Goal: Transaction & Acquisition: Obtain resource

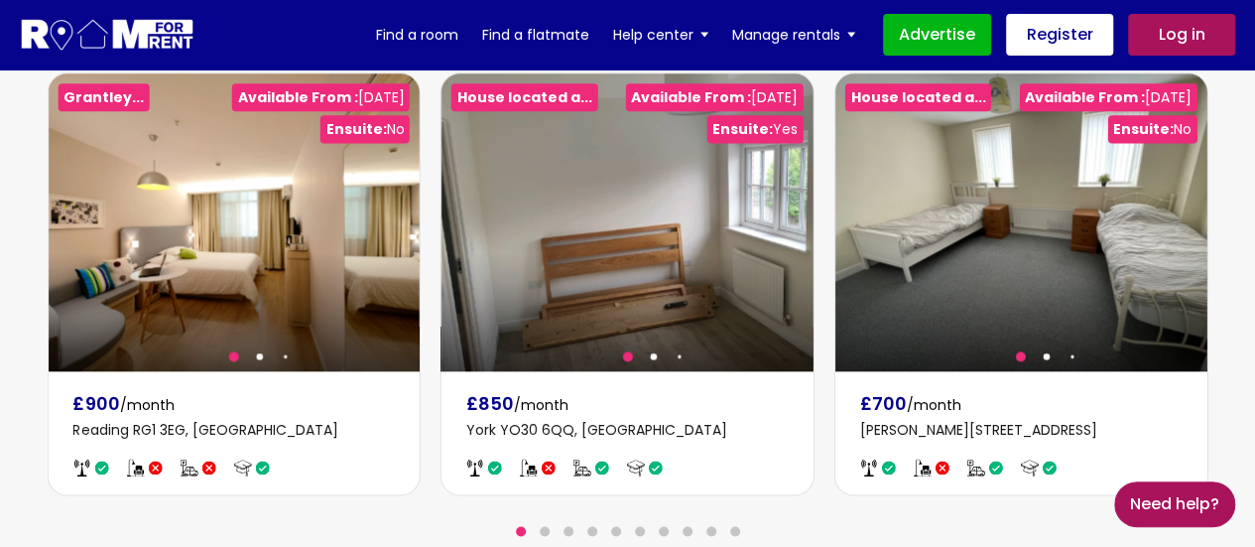
scroll to position [1322, 0]
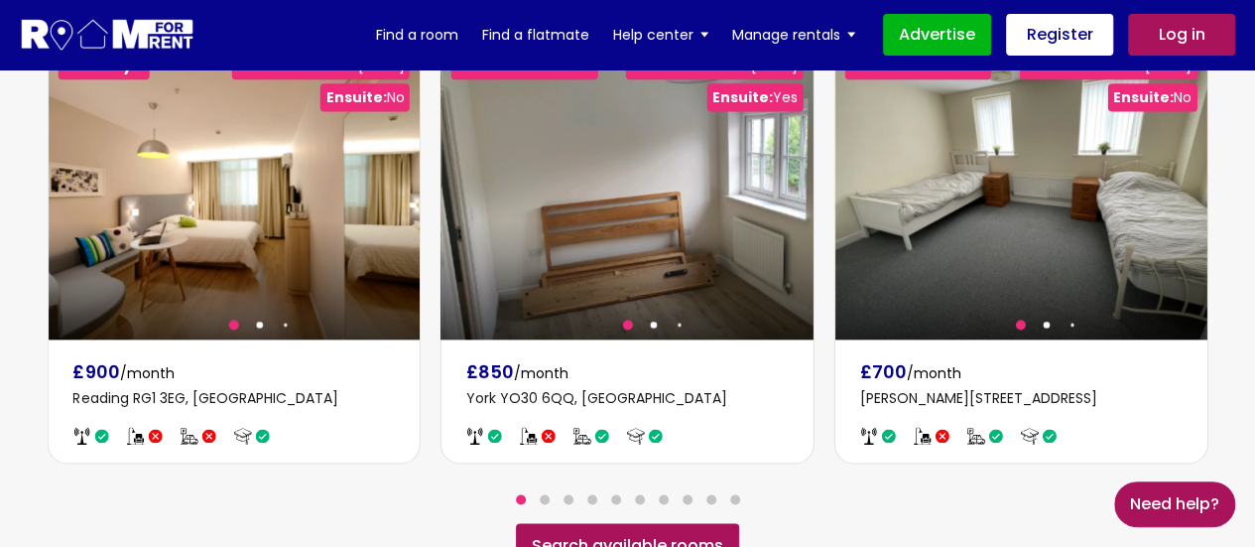
click at [619, 523] on link "Search available rooms" at bounding box center [627, 546] width 223 height 46
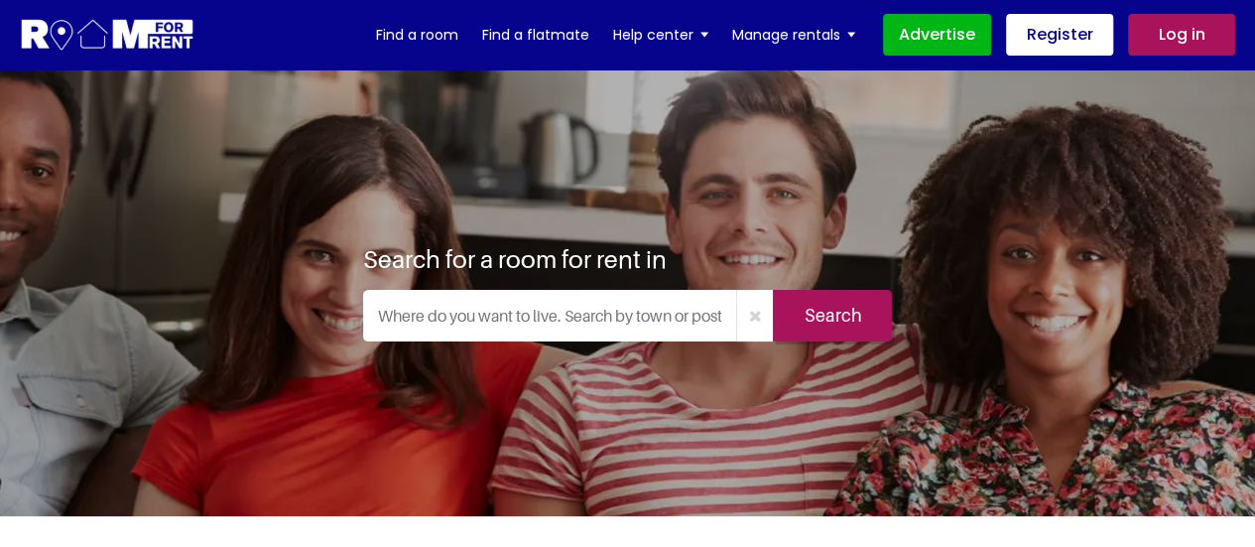
click at [450, 312] on input "text" at bounding box center [550, 316] width 374 height 52
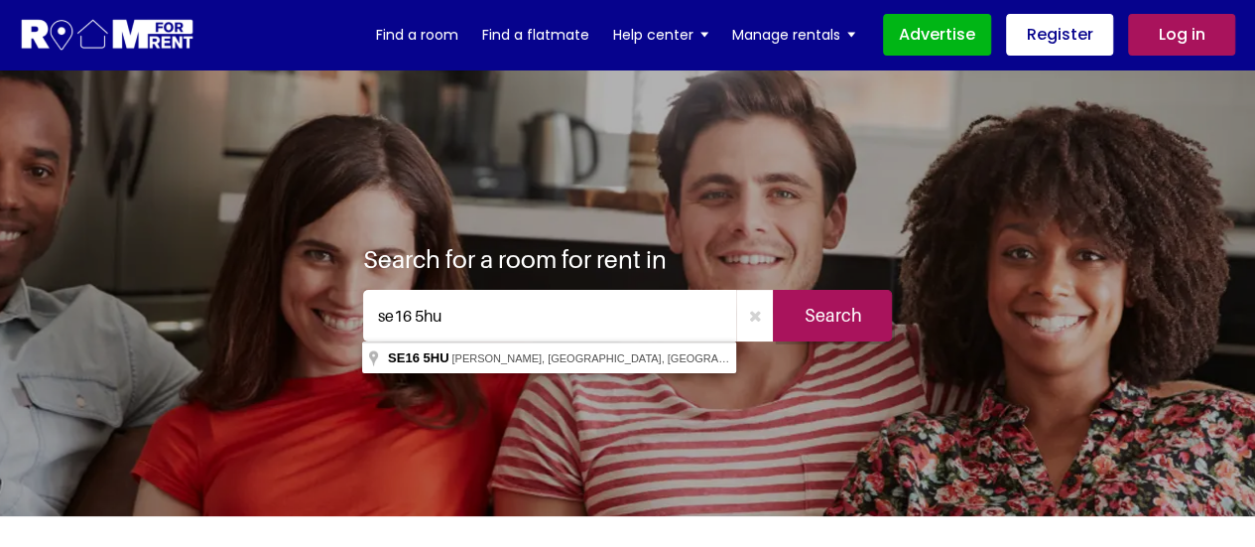
type input "se16 5hu"
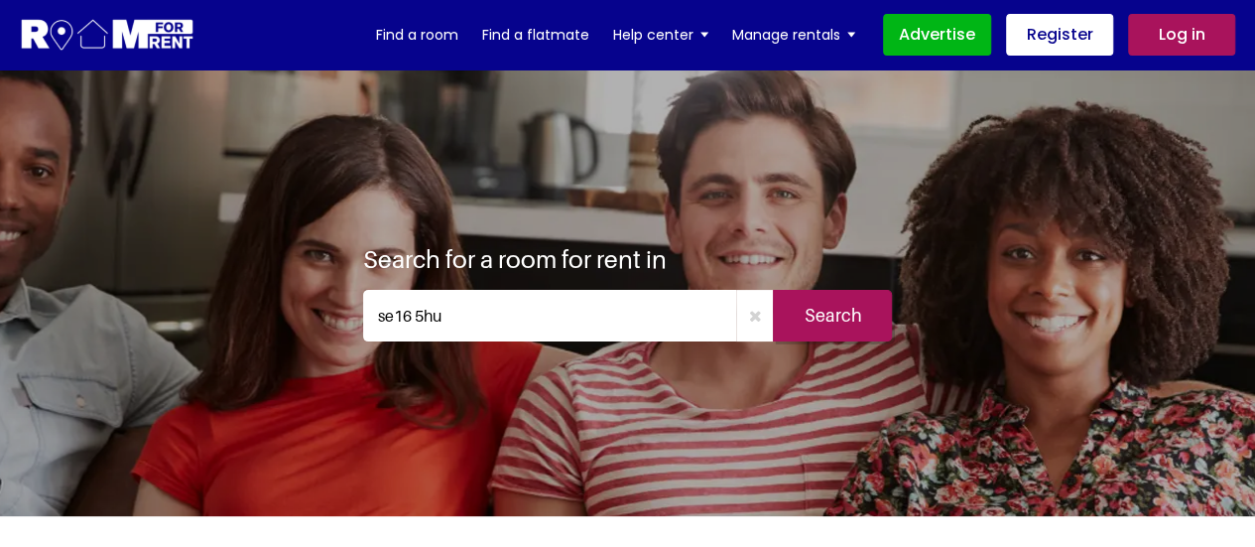
click at [837, 304] on input "Search" at bounding box center [832, 316] width 119 height 52
click at [833, 317] on input "Search" at bounding box center [832, 316] width 119 height 52
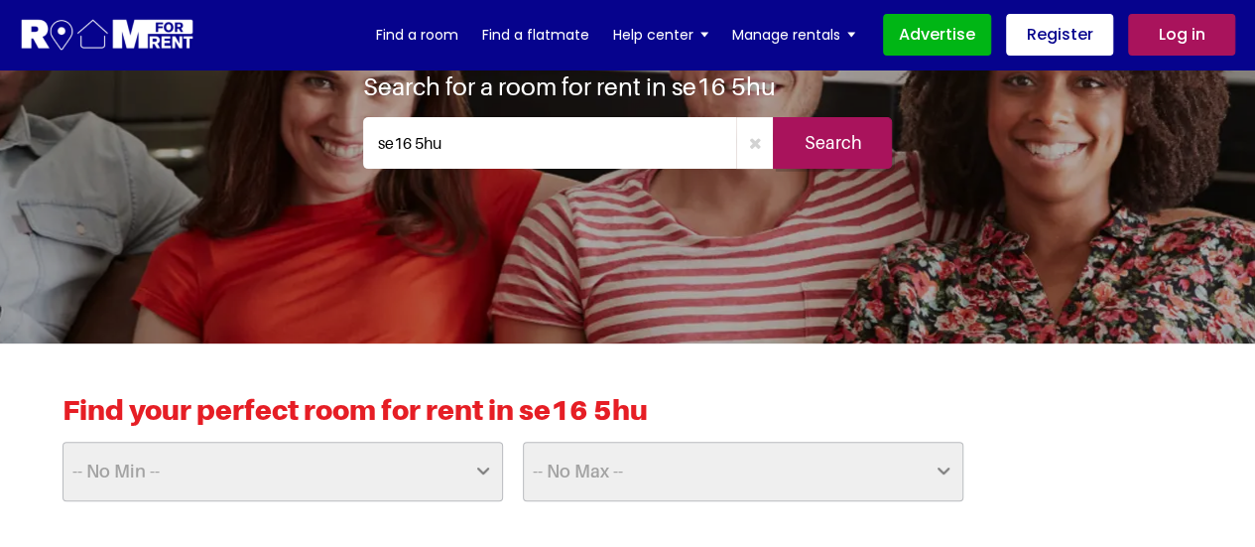
scroll to position [397, 0]
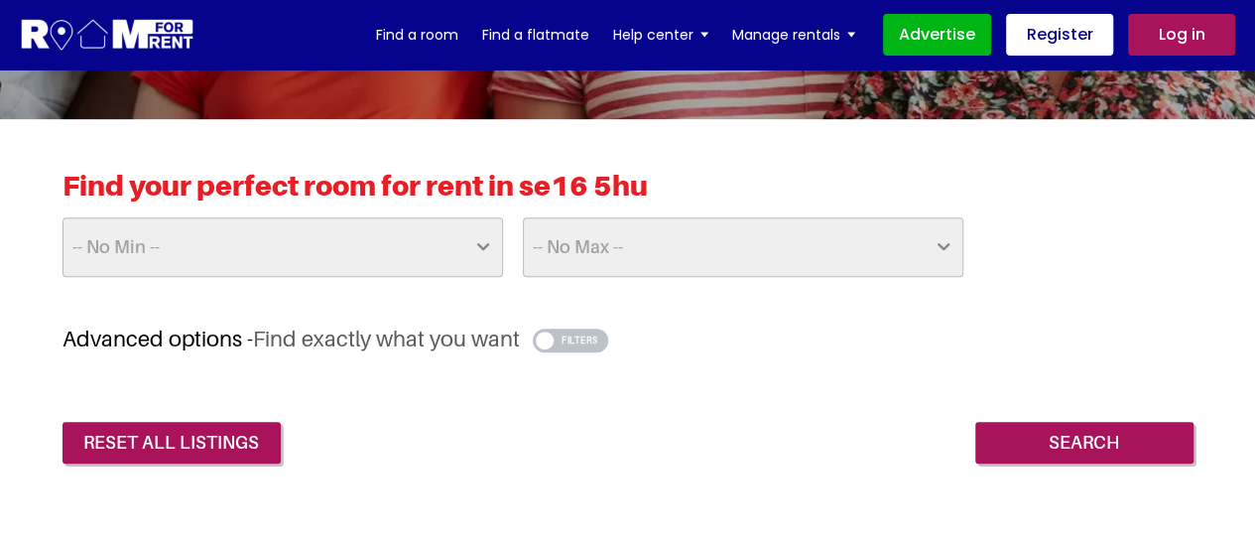
click at [337, 247] on select "-- No Min -- £25 £50 £75 £100 £125 £150 £175 £200 £225 £250 £275 £300 £325 £350…" at bounding box center [282, 247] width 440 height 60
click at [381, 342] on span "Find exactly what you want" at bounding box center [386, 338] width 267 height 26
click at [697, 249] on select "-- No Max -- £50 £75 £100 £125 £150 £175 £200 £225 £250 £275 £300 £325 £350 £37…" at bounding box center [743, 247] width 440 height 60
click at [690, 306] on div "Find your perfect room for rent in se16 5hu -- No Min -- £25 £50 £75 £100 £125 …" at bounding box center [627, 247] width 1131 height 157
click at [574, 339] on button "button" at bounding box center [571, 340] width 76 height 24
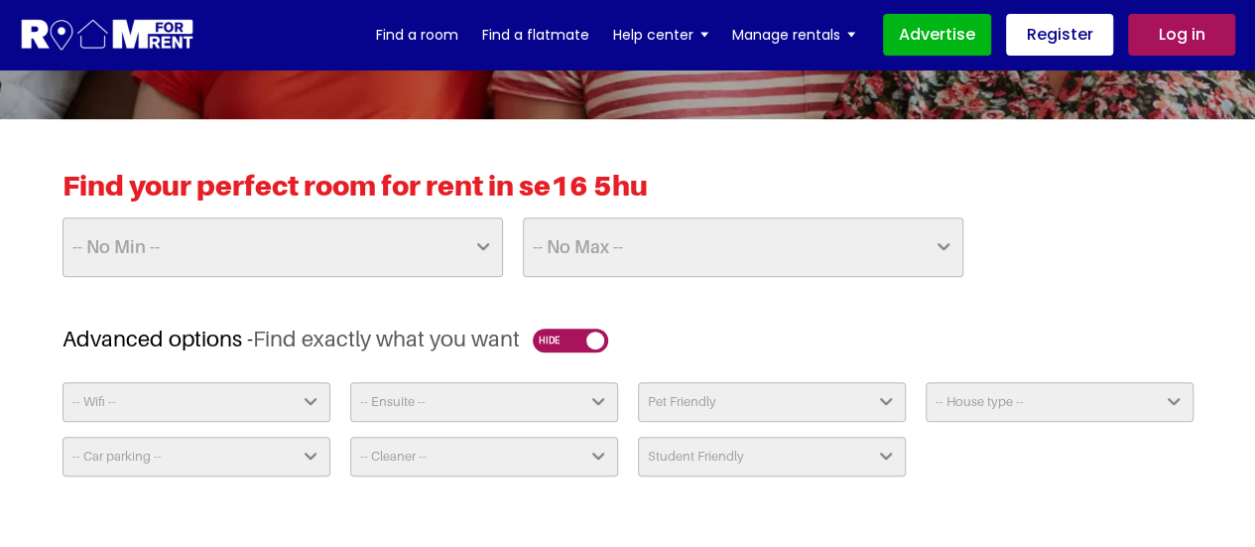
click at [1018, 395] on select "-- House type -- Apartment House Farm Purpose Built Student Accomodation" at bounding box center [1059, 402] width 268 height 40
select select "Appartment"
click at [925, 382] on select "-- House type -- Apartment House Farm Purpose Built Student Accomodation" at bounding box center [1059, 402] width 268 height 40
click at [680, 451] on select "Student Friendly Yes No" at bounding box center [772, 456] width 268 height 40
select select "false"
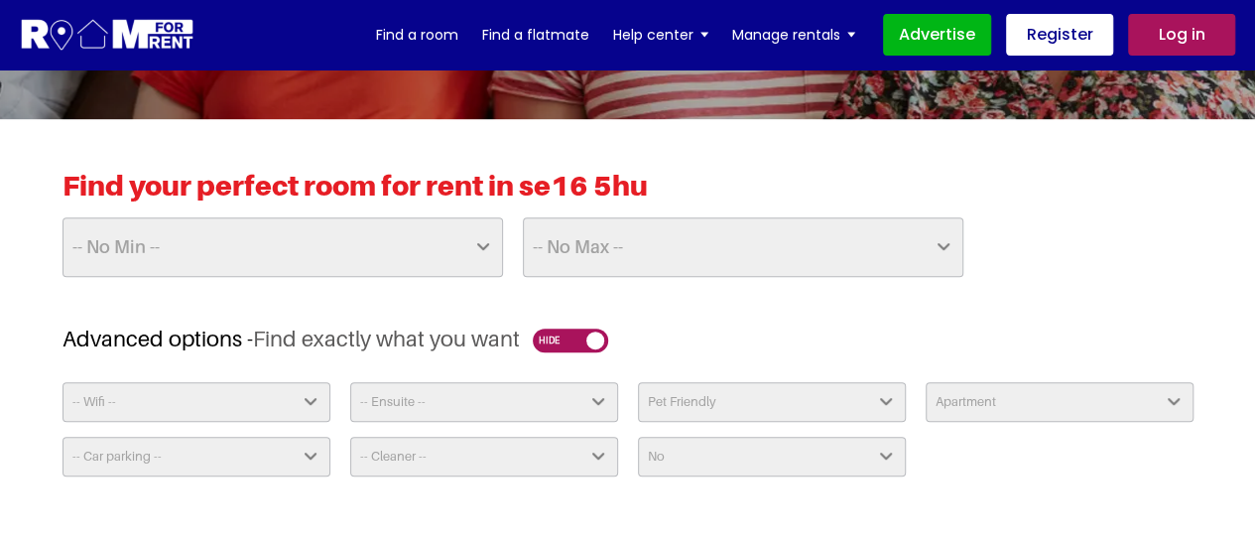
click at [638, 436] on select "Student Friendly Yes No" at bounding box center [772, 456] width 268 height 40
click at [803, 404] on select "Pet Friendly Yes No" at bounding box center [772, 402] width 268 height 40
select select "No"
click at [638, 382] on select "Pet Friendly Yes No" at bounding box center [772, 402] width 268 height 40
click at [541, 398] on select "-- Ensuite -- Yes No" at bounding box center [484, 402] width 268 height 40
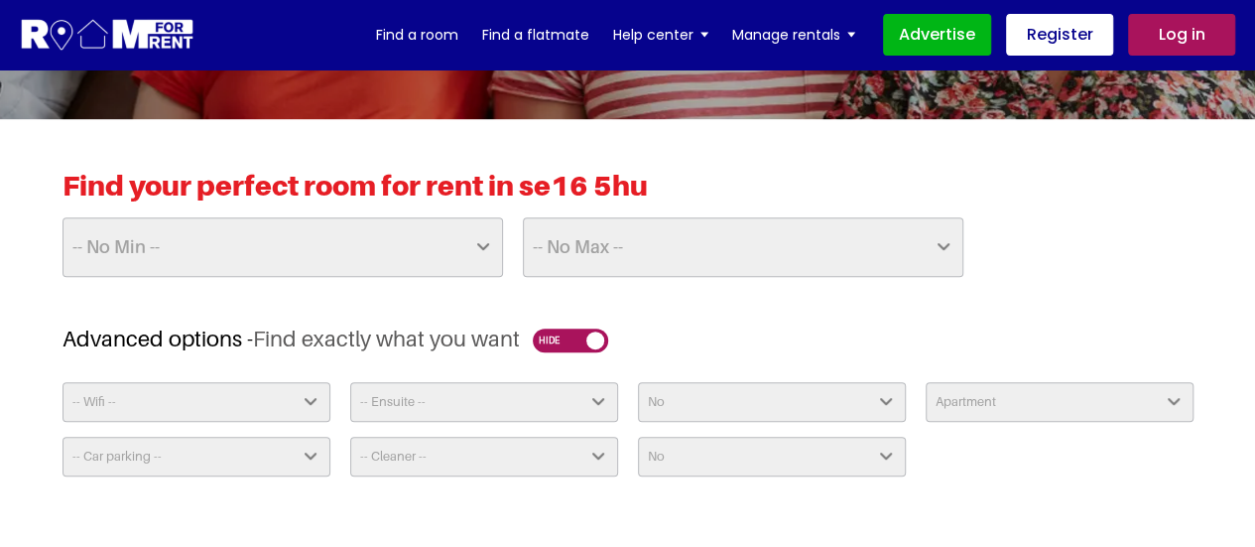
select select "No"
click at [350, 382] on select "-- Ensuite -- Yes No" at bounding box center [484, 402] width 268 height 40
click at [512, 462] on select "-- Cleaner -- Yes - Weekly Yes - Fortnightly Yes - Monthly Available Upon Reque…" at bounding box center [484, 456] width 268 height 40
click at [350, 436] on select "-- Cleaner -- Yes - Weekly Yes - Fortnightly Yes - Monthly Available Upon Reque…" at bounding box center [484, 456] width 268 height 40
click at [280, 455] on select "-- Car parking -- Not Required No Parking On Driveway Off Street - Permit not r…" at bounding box center [196, 456] width 268 height 40
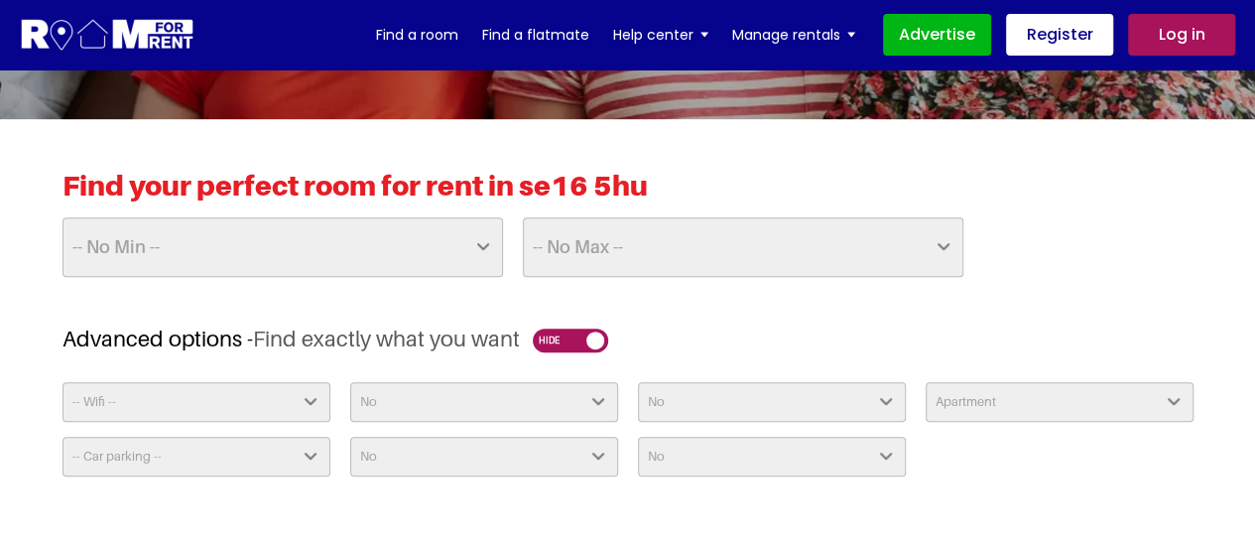
click at [448, 452] on select "-- Cleaner -- Yes - Weekly Yes - Fortnightly Yes - Monthly Available Upon Reque…" at bounding box center [484, 456] width 268 height 40
select select "Available Upon Request"
click at [350, 436] on select "-- Cleaner -- Yes - Weekly Yes - Fortnightly Yes - Monthly Available Upon Reque…" at bounding box center [484, 456] width 268 height 40
click at [280, 457] on select "-- Car parking -- Not Required No Parking On Driveway Off Street - Permit not r…" at bounding box center [196, 456] width 268 height 40
select select "Off Street - Permit not required"
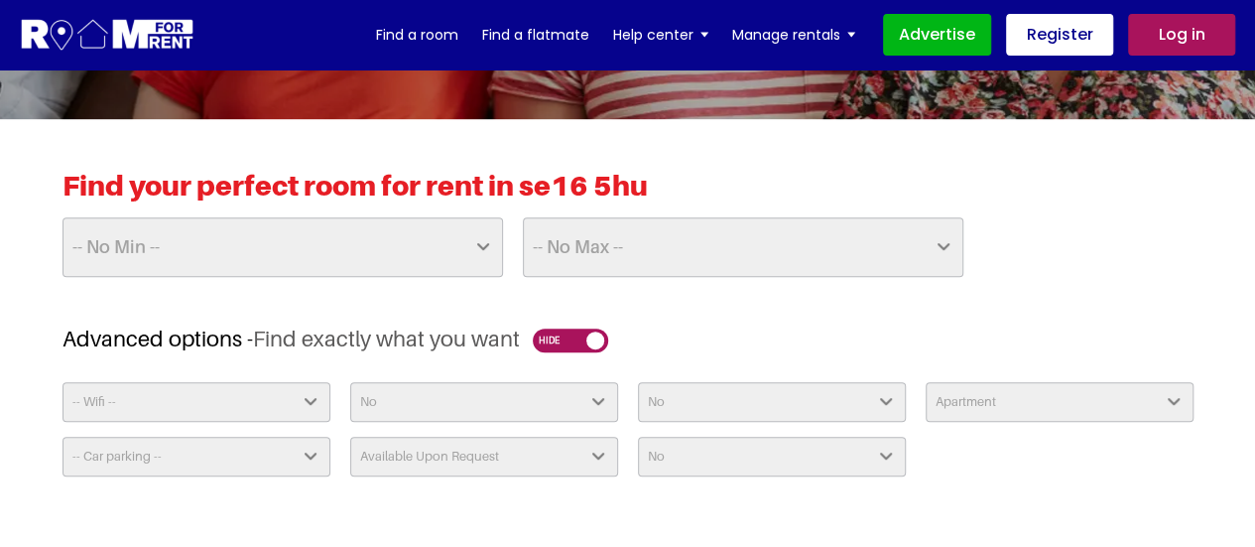
click at [62, 436] on select "-- Car parking -- Not Required No Parking On Driveway Off Street - Permit not r…" at bounding box center [196, 456] width 268 height 40
click at [480, 399] on select "-- Ensuite -- Yes No" at bounding box center [484, 402] width 268 height 40
click at [350, 382] on select "-- Ensuite -- Yes No" at bounding box center [484, 402] width 268 height 40
click at [692, 246] on select "-- No Max -- £50 £75 £100 £125 £150 £175 £200 £225 £250 £275 £300 £325 £350 £37…" at bounding box center [743, 247] width 440 height 60
select select "above"
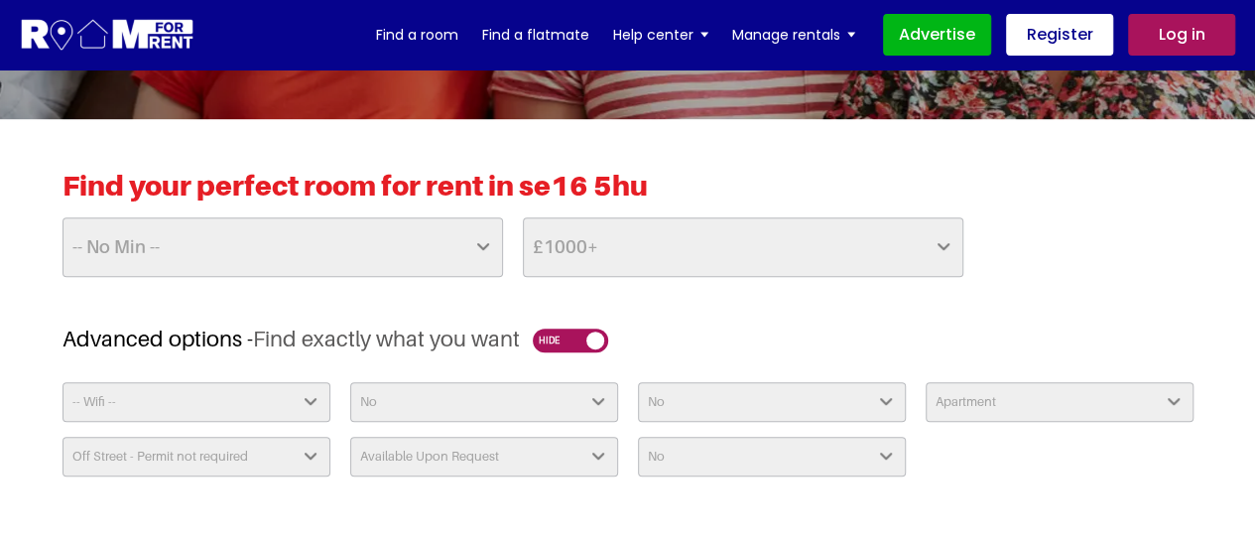
click at [523, 217] on select "-- No Max -- £50 £75 £100 £125 £150 £175 £200 £225 £250 £275 £300 £325 £350 £37…" at bounding box center [743, 247] width 440 height 60
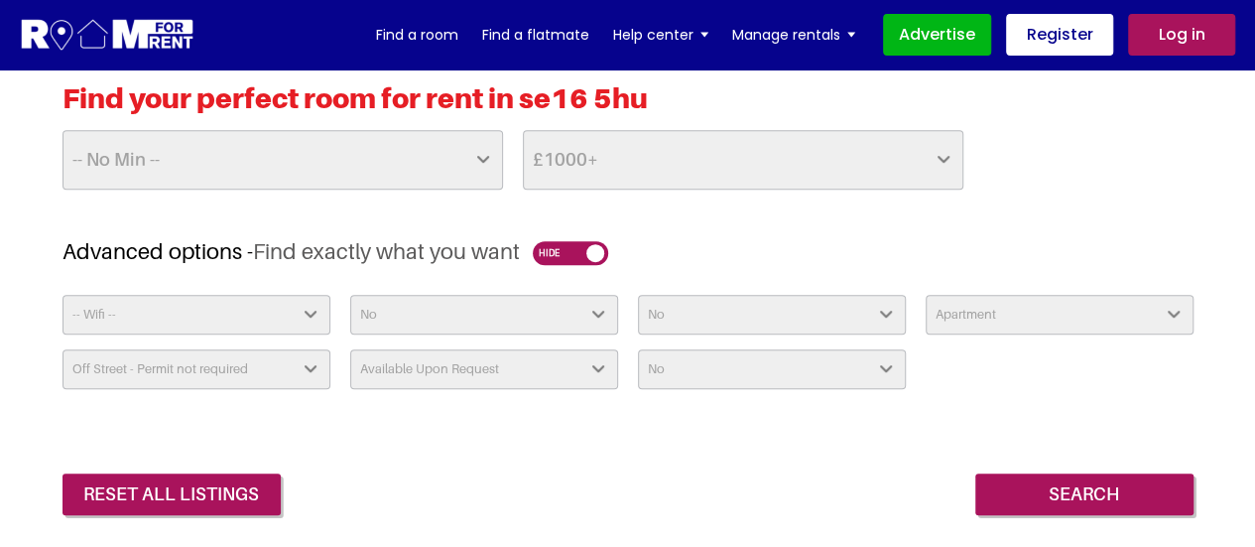
scroll to position [529, 0]
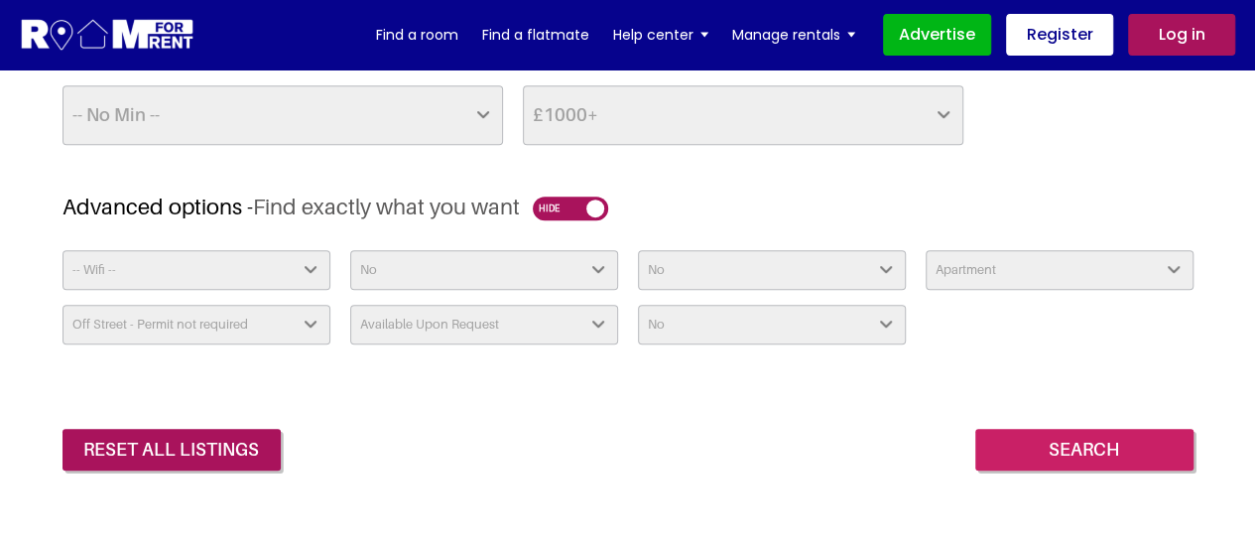
click at [1052, 451] on input "Search" at bounding box center [1084, 449] width 218 height 42
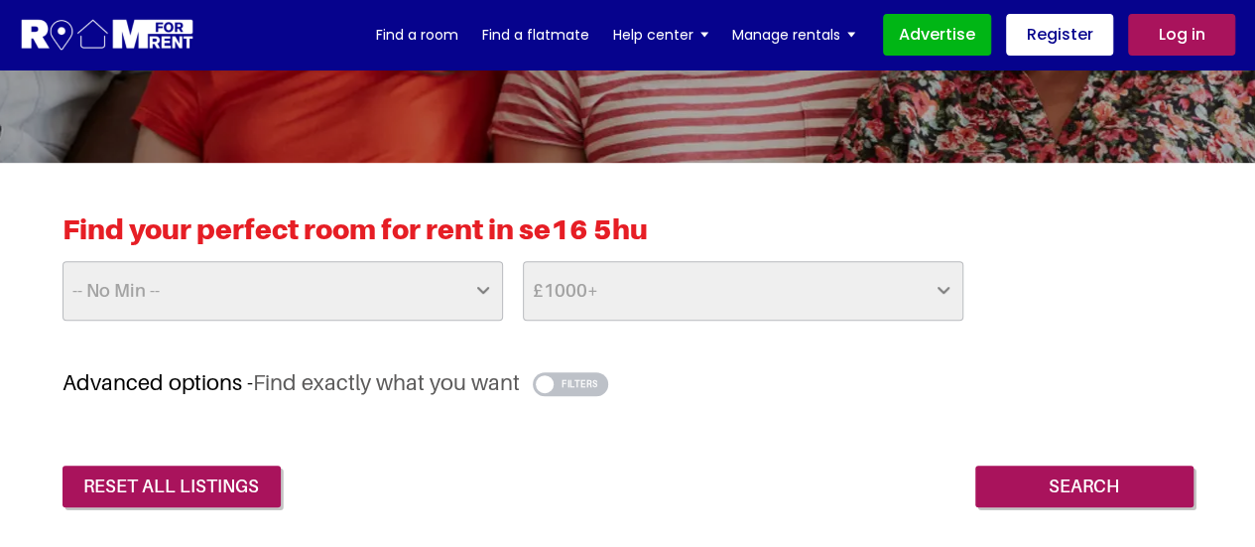
scroll to position [397, 0]
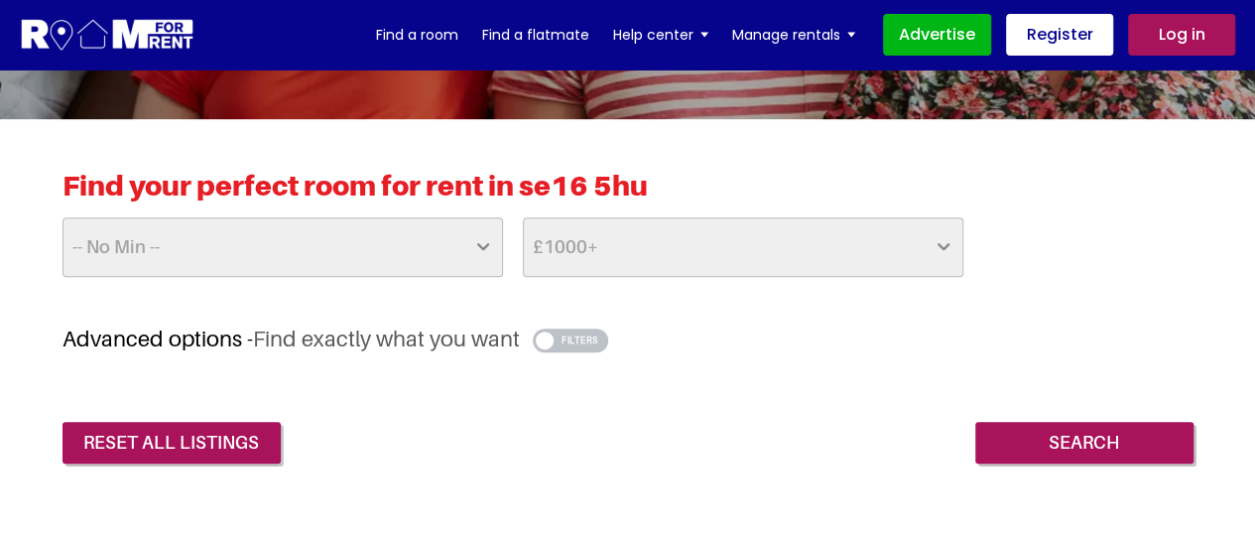
click at [601, 252] on select "-- No Max -- £50 £75 £100 £125 £150 £175 £200 £225 £250 £275 £300 £325 £350 £37…" at bounding box center [743, 247] width 440 height 60
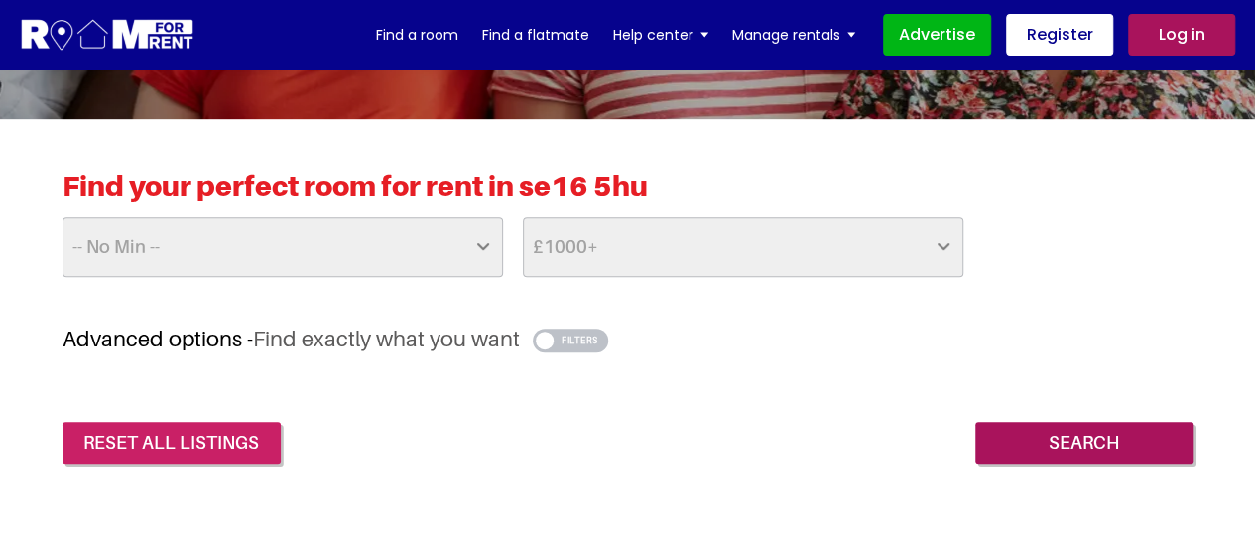
click at [218, 453] on link "reset all listings" at bounding box center [171, 443] width 218 height 42
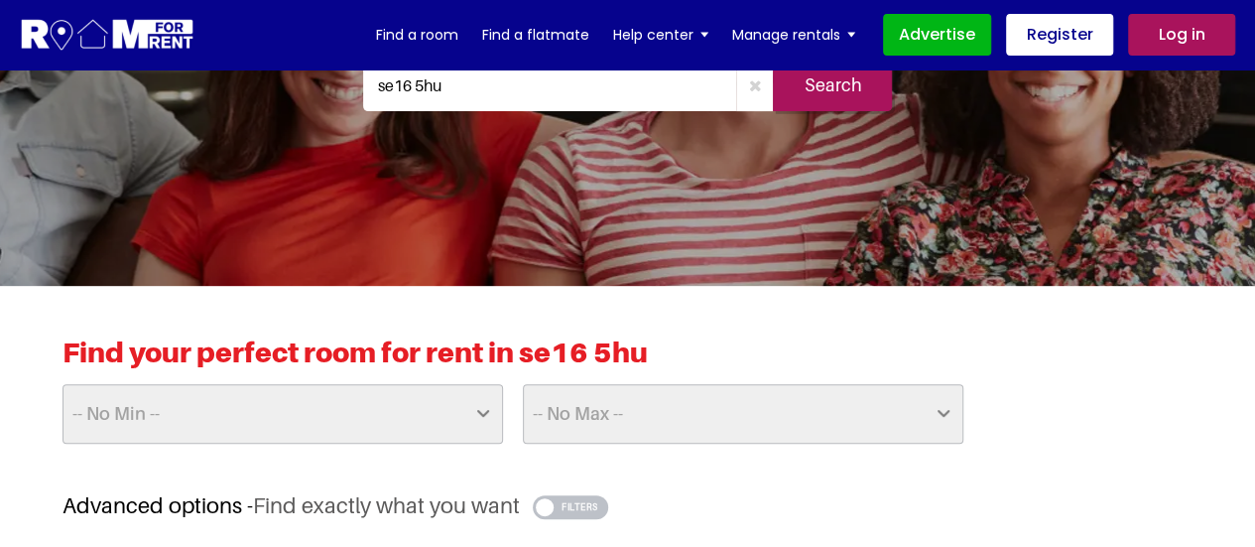
scroll to position [397, 0]
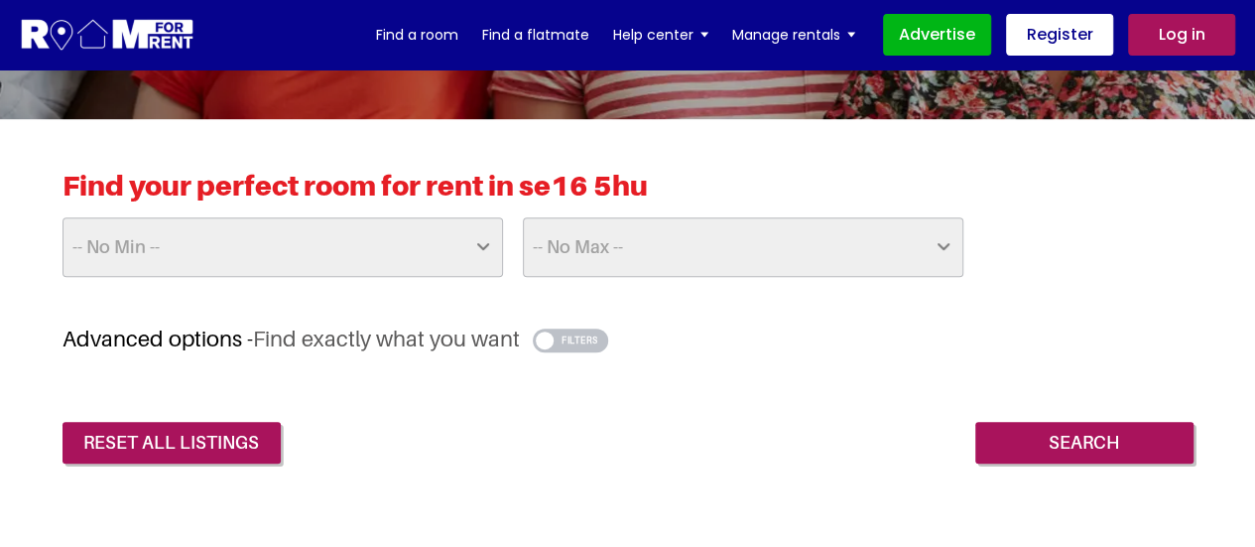
click at [686, 243] on select "-- No Max -- £50 £75 £100 £125 £150 £175 £200 £225 £250 £275 £300 £325 £350 £37…" at bounding box center [743, 247] width 440 height 60
click at [413, 234] on select "-- No Min -- £25 £50 £75 £100 £125 £150 £175 £200 £225 £250 £275 £300 £325 £350…" at bounding box center [282, 247] width 440 height 60
drag, startPoint x: 441, startPoint y: 352, endPoint x: 460, endPoint y: 359, distance: 20.1
click at [441, 352] on div "Advanced options - Find exactly what you want -- Wifi -- Yes No -- Ensuite -- Y…" at bounding box center [627, 394] width 1131 height 138
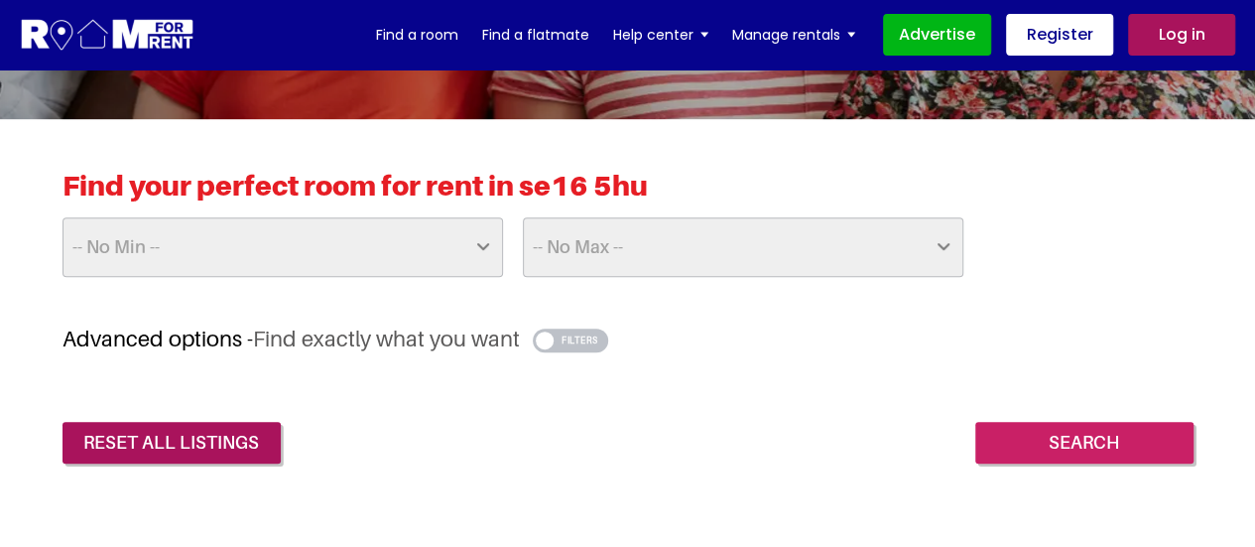
drag, startPoint x: 1073, startPoint y: 437, endPoint x: 1062, endPoint y: 433, distance: 11.6
click at [1073, 437] on input "Search" at bounding box center [1084, 443] width 218 height 42
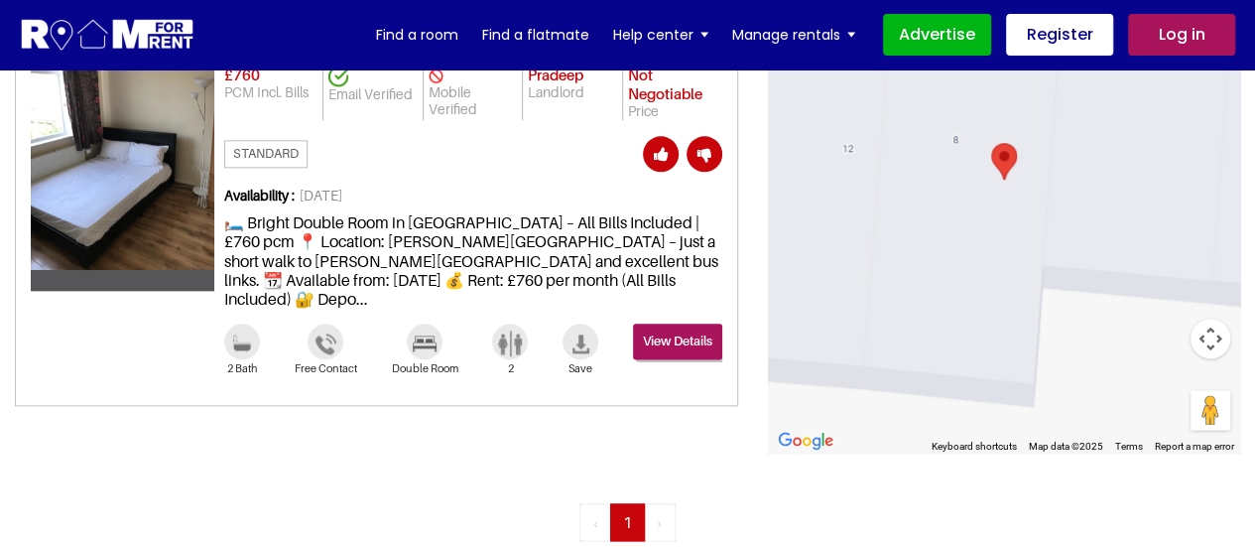
scroll to position [925, 0]
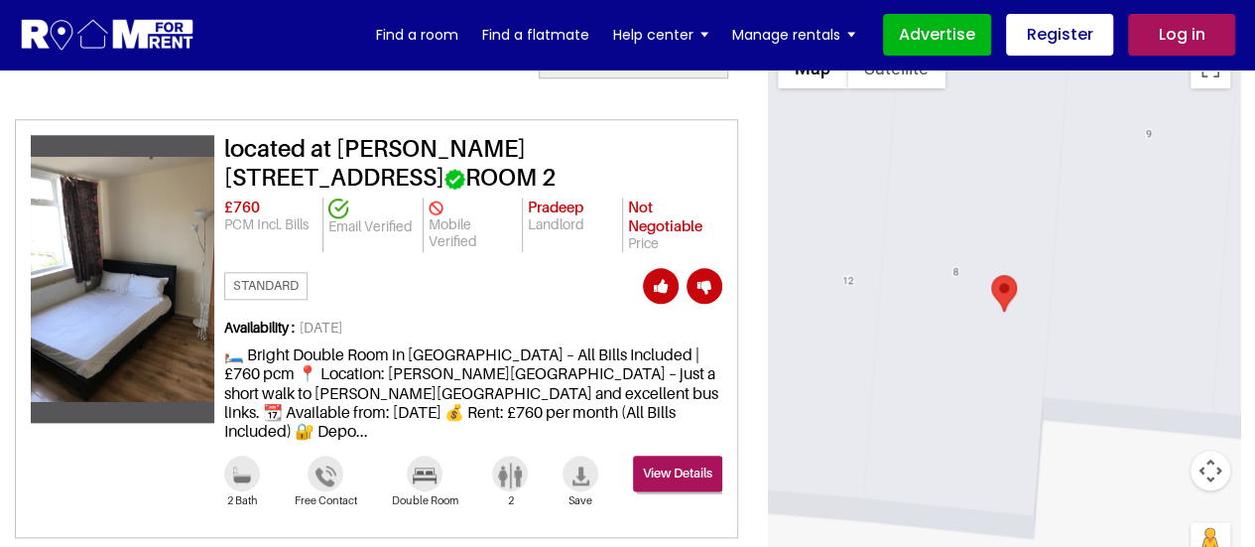
click at [131, 268] on img at bounding box center [122, 279] width 183 height 245
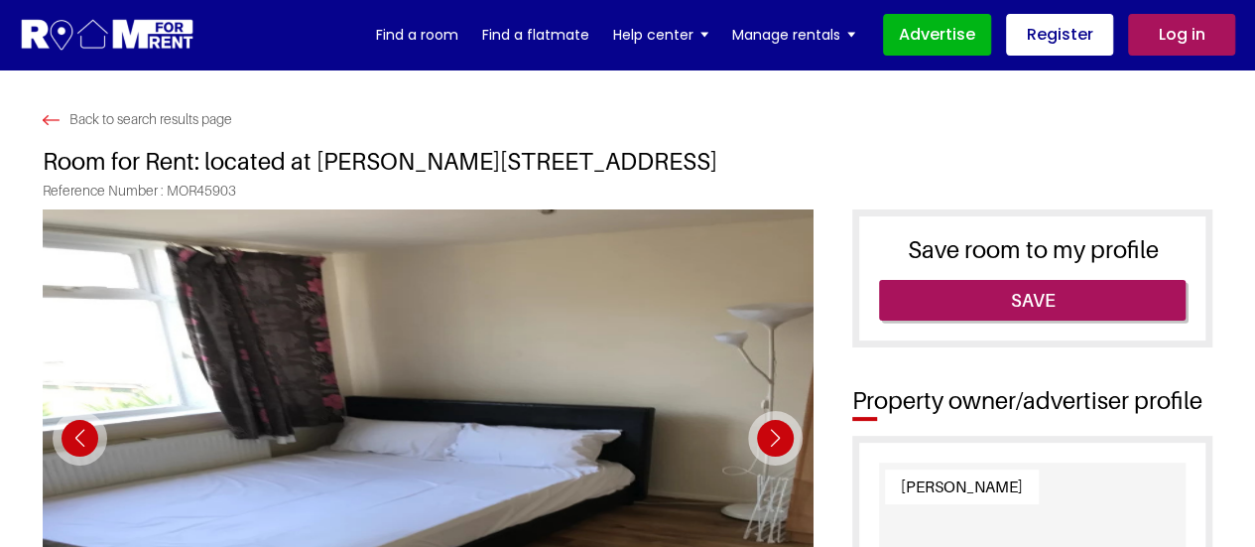
click at [774, 429] on div "Next slide" at bounding box center [775, 438] width 55 height 55
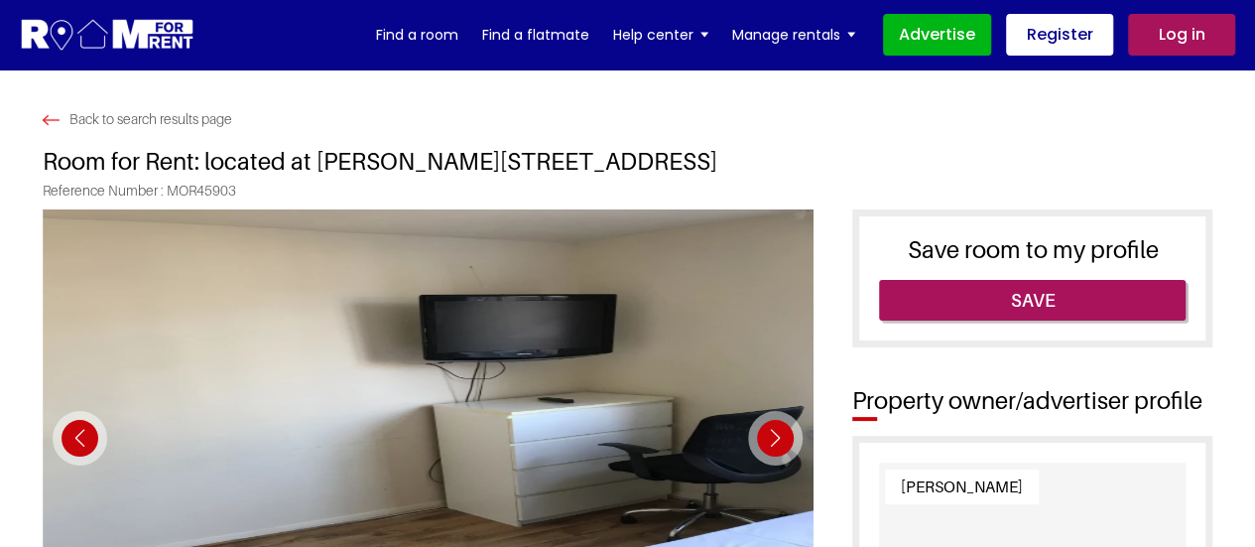
click at [774, 429] on div "Next slide" at bounding box center [775, 438] width 55 height 55
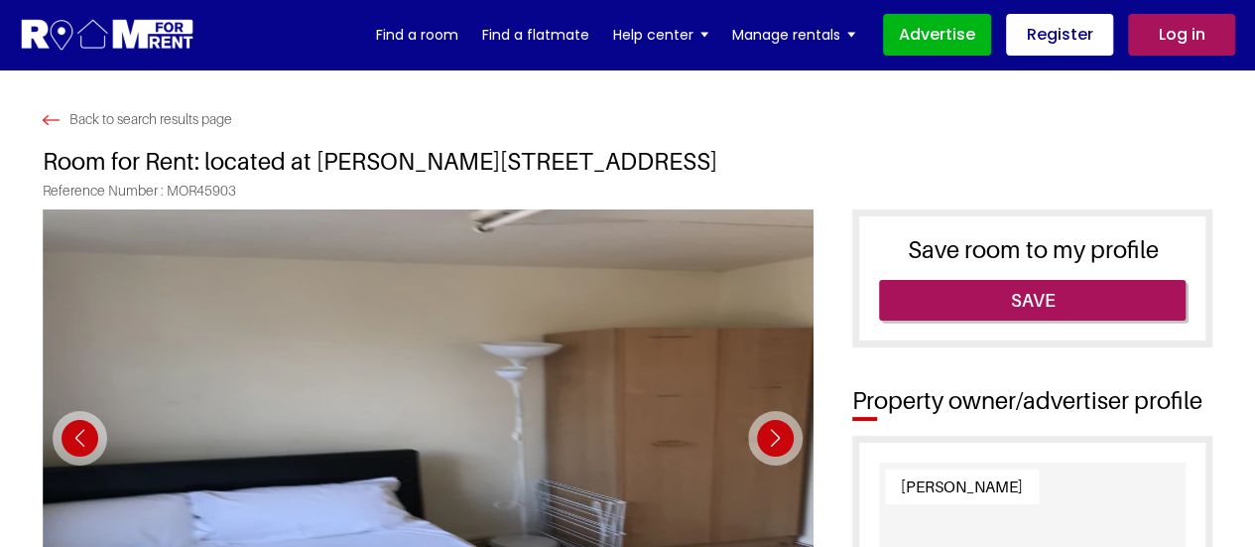
click at [774, 429] on div "Next slide" at bounding box center [775, 438] width 55 height 55
